Goal: Information Seeking & Learning: Learn about a topic

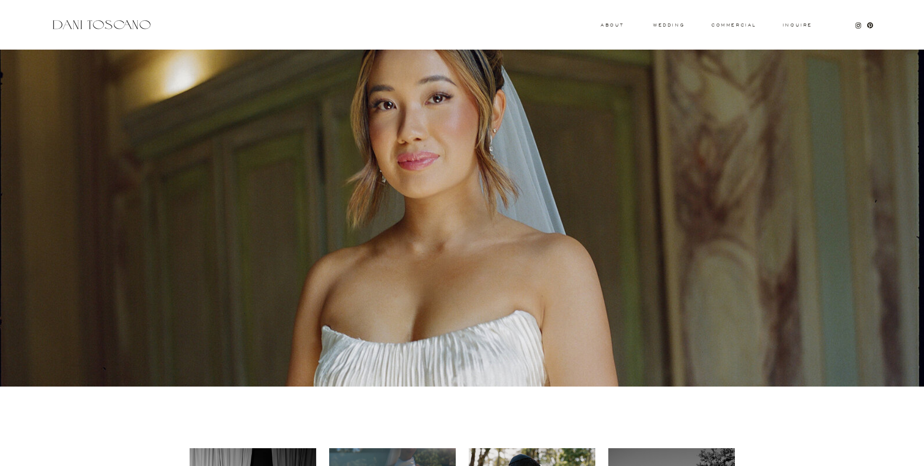
click at [615, 25] on h3 "About" at bounding box center [611, 24] width 21 height 3
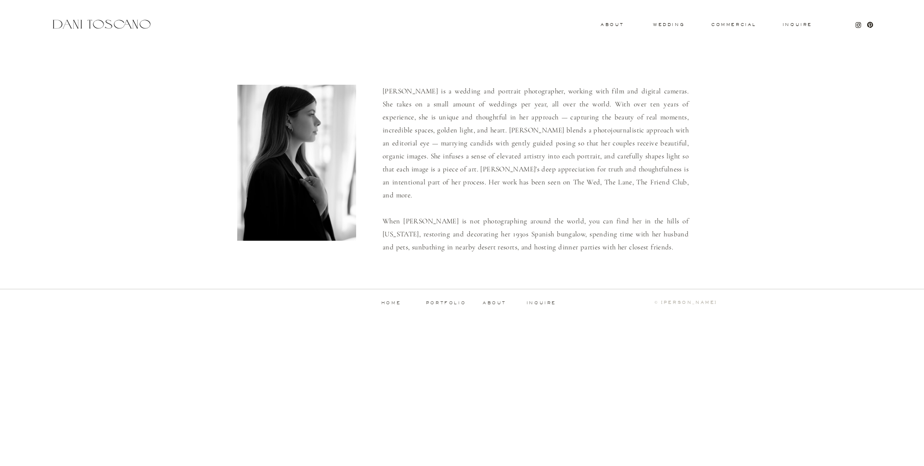
click at [468, 92] on p "[PERSON_NAME] is a wedding and portrait photographer, working with film and dig…" at bounding box center [536, 169] width 306 height 168
click at [468, 92] on p "Dani is a wedding and portrait photographer, working with film and digital came…" at bounding box center [536, 169] width 306 height 168
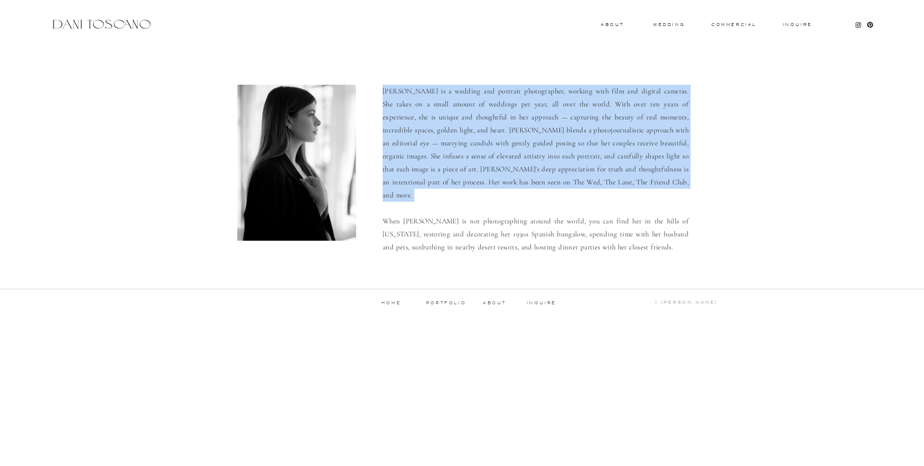
click at [504, 94] on p "Dani is a wedding and portrait photographer, working with film and digital came…" at bounding box center [536, 169] width 306 height 168
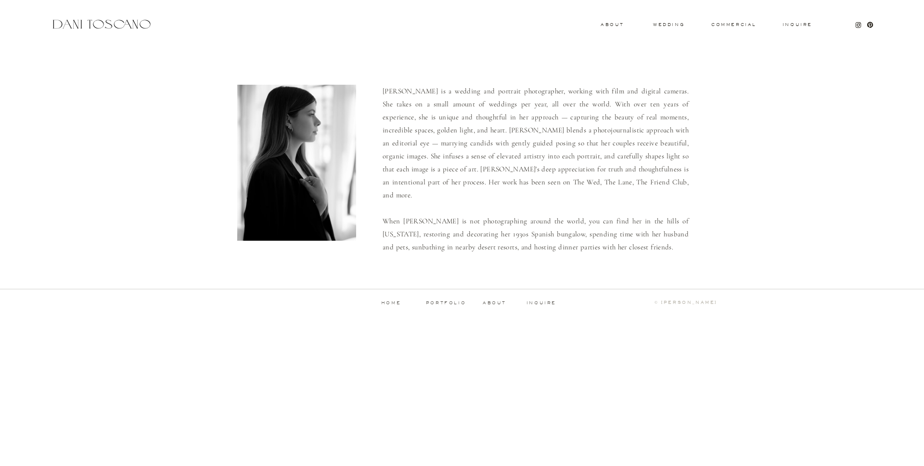
click at [504, 94] on p "Dani is a wedding and portrait photographer, working with film and digital came…" at bounding box center [536, 169] width 306 height 168
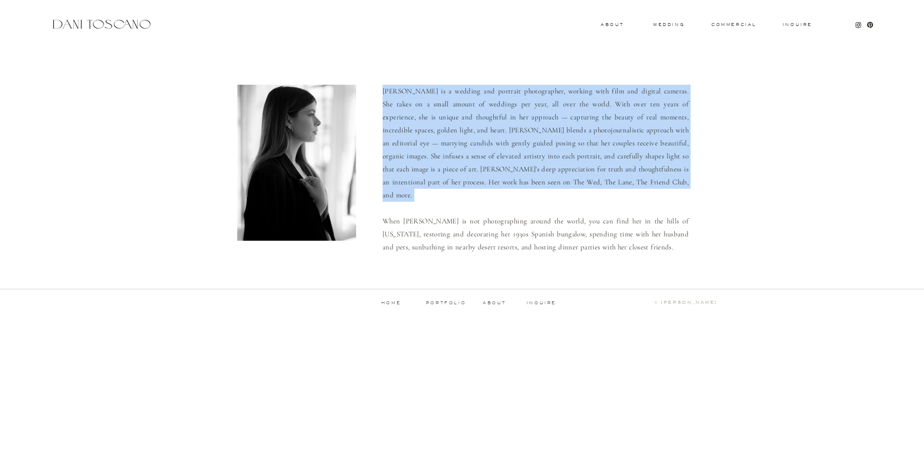
click at [489, 197] on p "Dani is a wedding and portrait photographer, working with film and digital came…" at bounding box center [536, 169] width 306 height 168
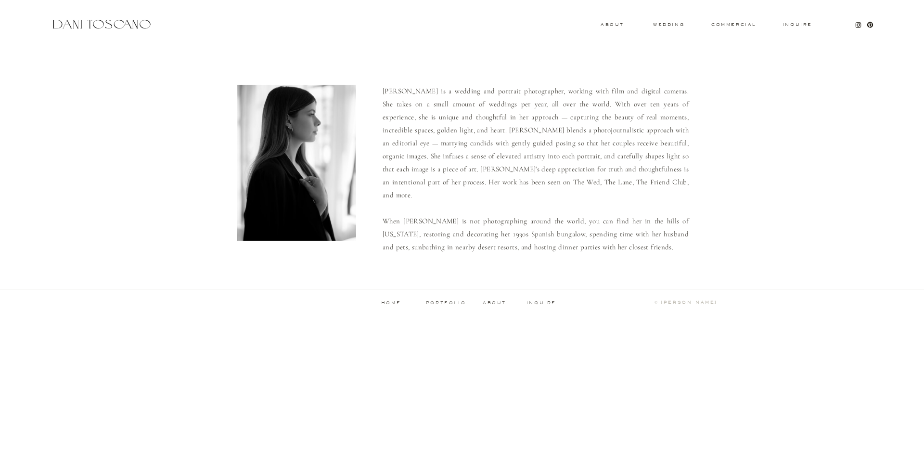
click at [524, 205] on p "Dani is a wedding and portrait photographer, working with film and digital came…" at bounding box center [536, 169] width 306 height 168
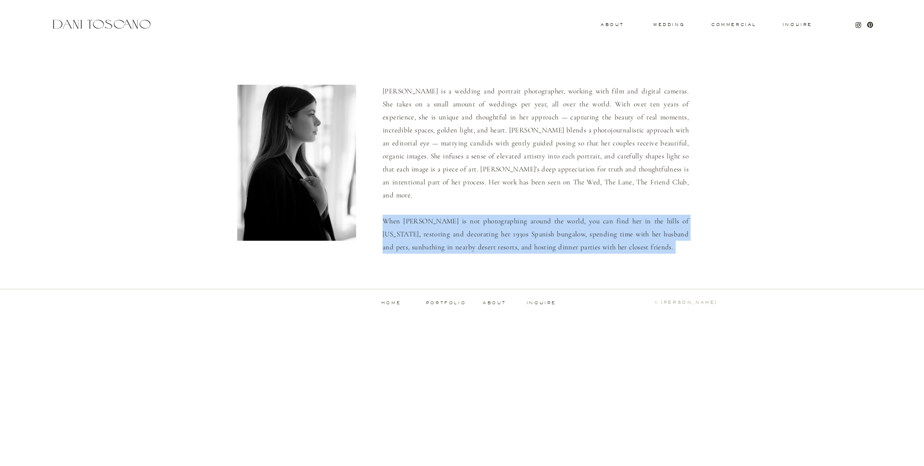
click at [505, 165] on p "Dani is a wedding and portrait photographer, working with film and digital came…" at bounding box center [536, 169] width 306 height 168
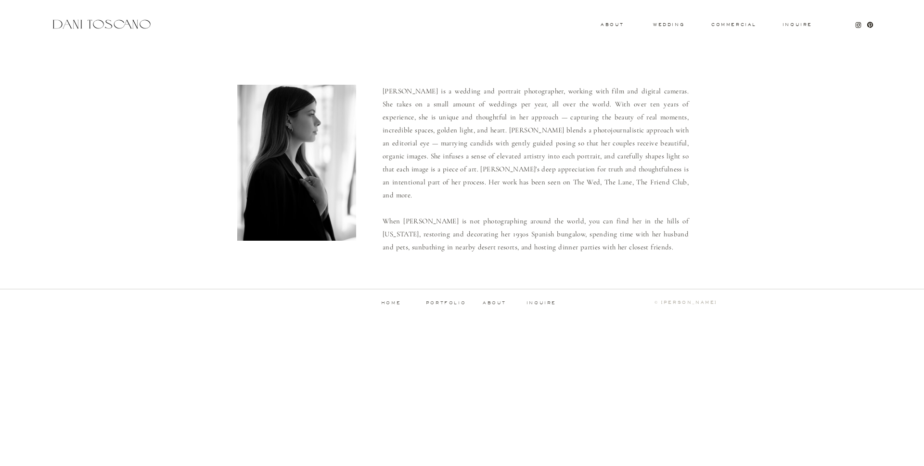
click at [501, 221] on p "Dani is a wedding and portrait photographer, working with film and digital came…" at bounding box center [536, 169] width 306 height 168
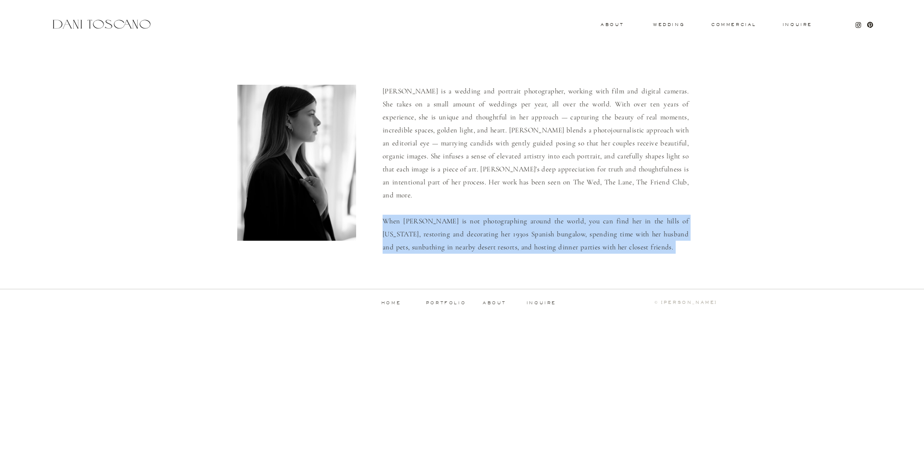
click at [534, 221] on p "Dani is a wedding and portrait photographer, working with film and digital came…" at bounding box center [536, 169] width 306 height 168
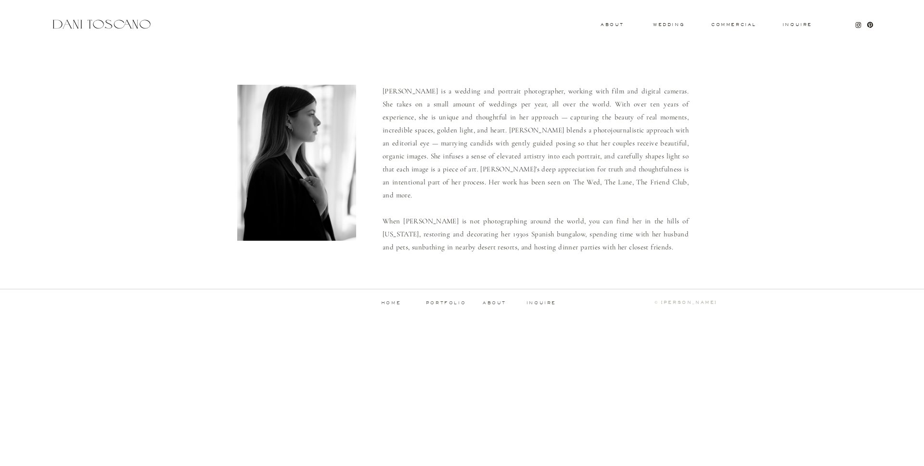
click at [552, 224] on p "Dani is a wedding and portrait photographer, working with film and digital came…" at bounding box center [536, 169] width 306 height 168
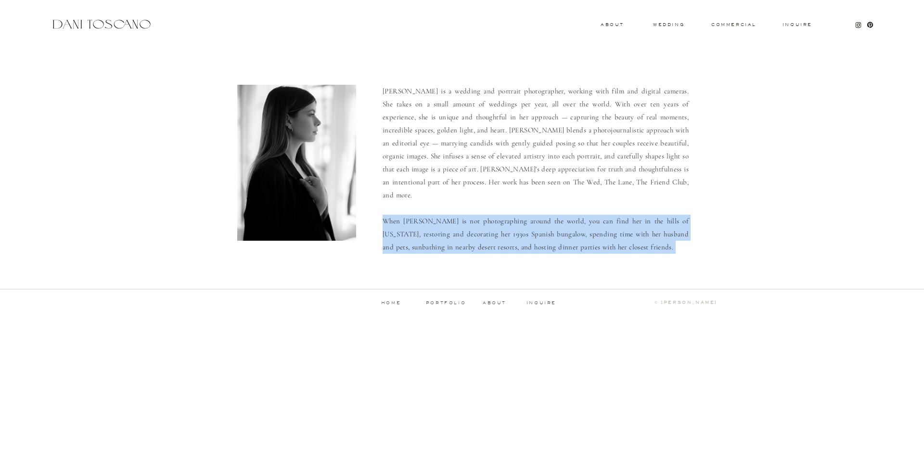
click at [562, 223] on p "Dani is a wedding and portrait photographer, working with film and digital came…" at bounding box center [536, 169] width 306 height 168
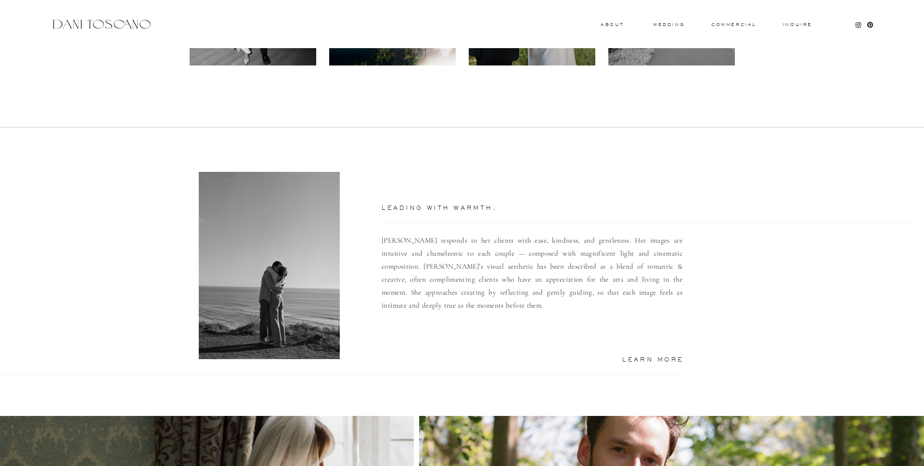
scroll to position [552, 0]
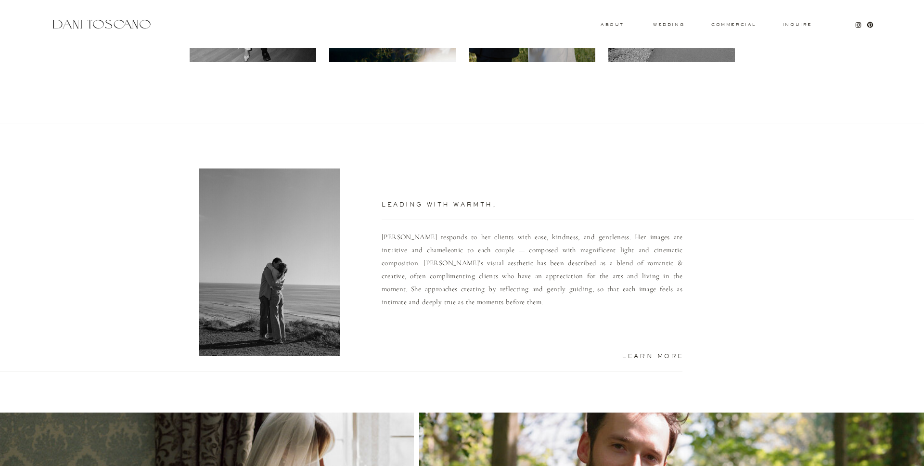
click at [471, 233] on p "[PERSON_NAME] responds to her clients with ease, kindness, and gentleness. Her …" at bounding box center [532, 284] width 301 height 107
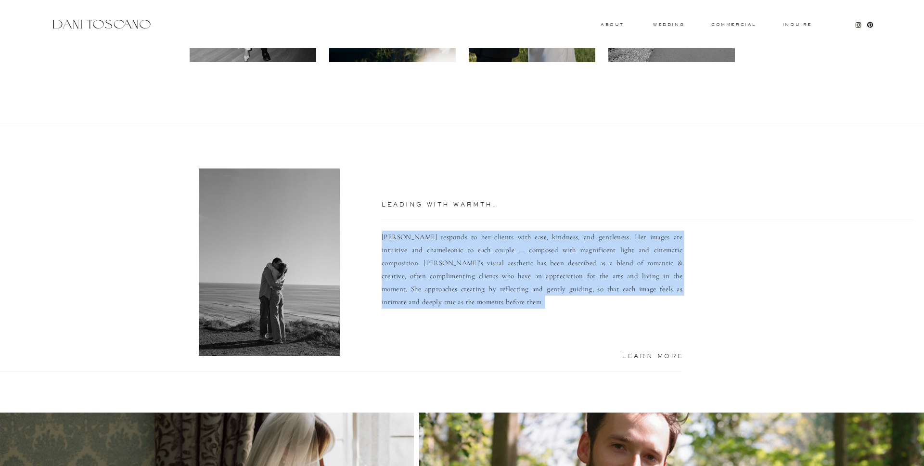
click at [503, 252] on p "[PERSON_NAME] responds to her clients with ease, kindness, and gentleness. Her …" at bounding box center [532, 284] width 301 height 107
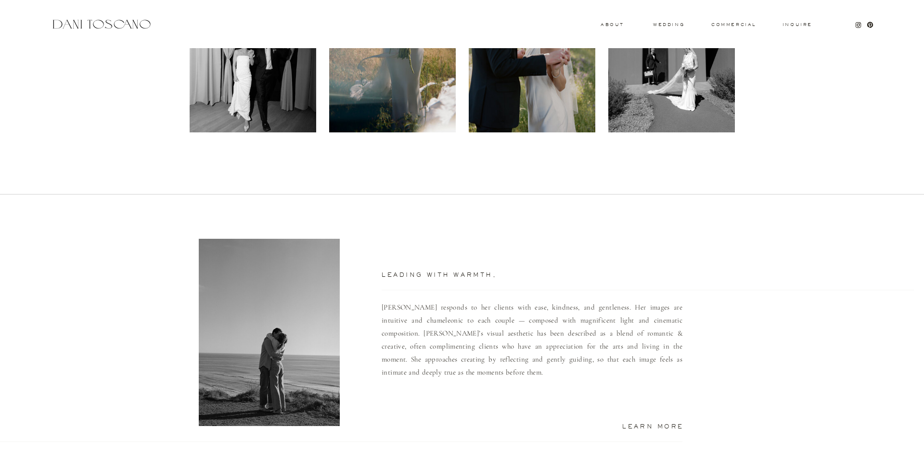
scroll to position [0, 0]
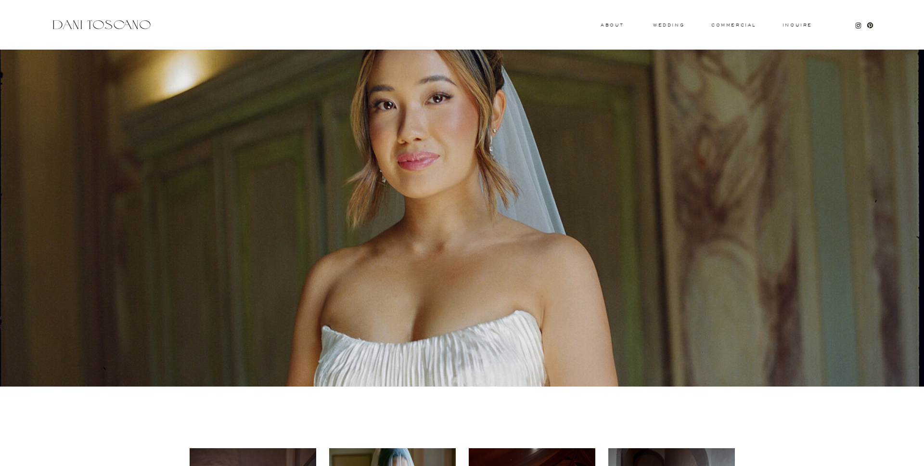
click at [114, 21] on div at bounding box center [102, 24] width 102 height 13
click at [670, 23] on h3 "wedding" at bounding box center [668, 24] width 31 height 3
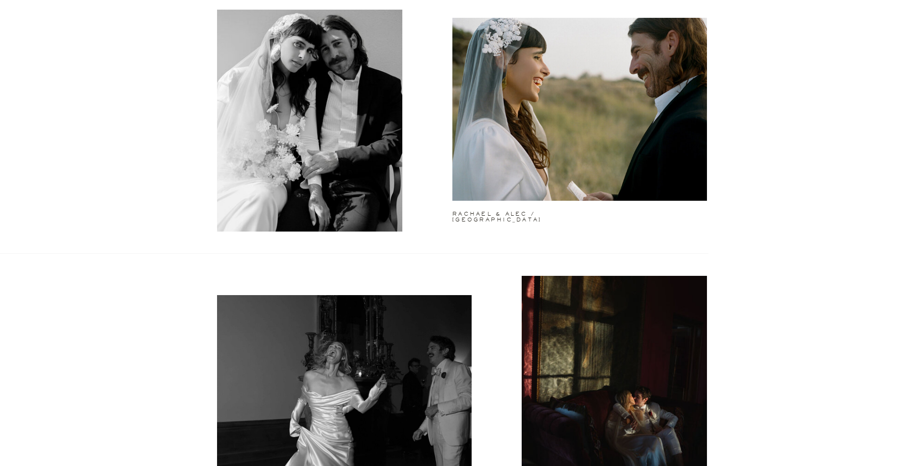
scroll to position [2393, 0]
